Goal: Obtain resource: Obtain resource

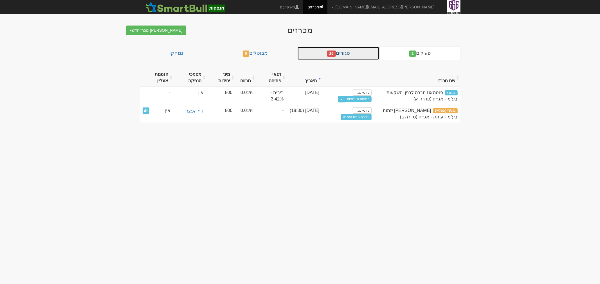
click at [342, 56] on link "סגורים 29" at bounding box center [338, 53] width 82 height 13
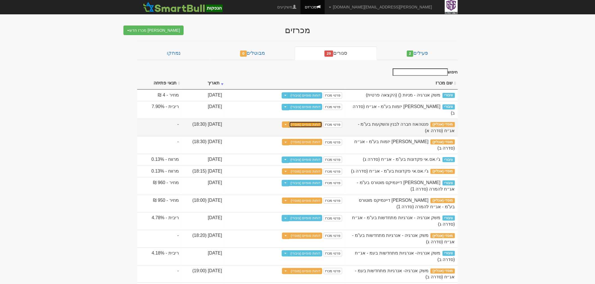
click at [322, 128] on link "דוחות סופיים (מוסדי)" at bounding box center [305, 125] width 33 height 6
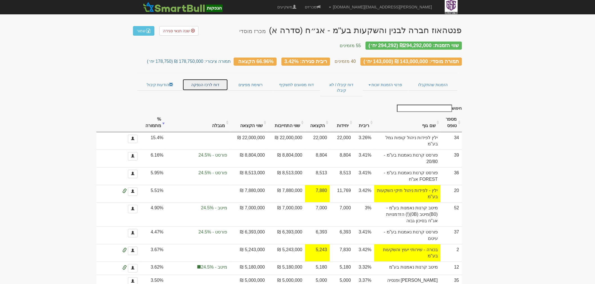
click at [209, 80] on link "דוח לרכז הנפקה" at bounding box center [204, 85] width 45 height 12
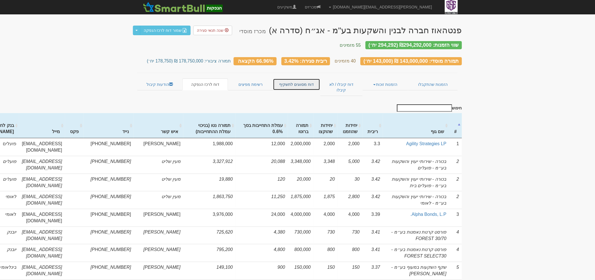
click at [302, 82] on link "דוח מסווגים לתשקיף" at bounding box center [296, 84] width 47 height 12
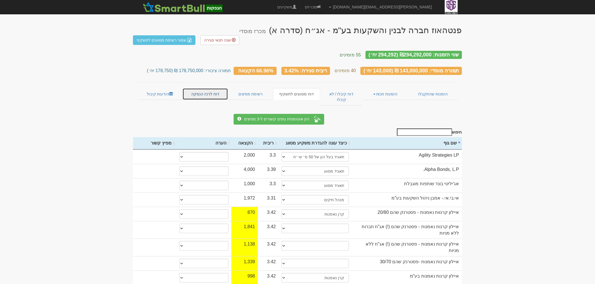
click at [217, 88] on link "דוח לרכז הנפקה" at bounding box center [204, 94] width 45 height 12
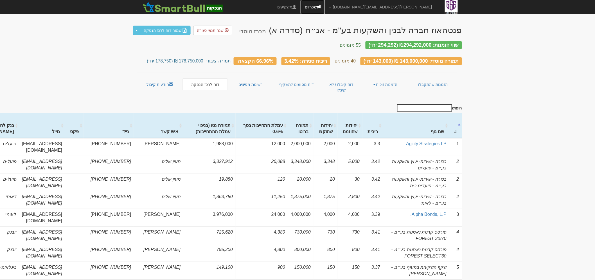
click at [325, 5] on link "מכרזים" at bounding box center [312, 7] width 24 height 14
